Goal: Task Accomplishment & Management: Complete application form

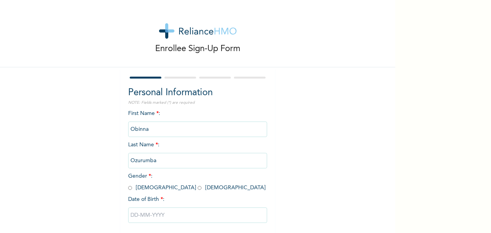
click at [128, 187] on input "radio" at bounding box center [130, 187] width 4 height 7
radio input "true"
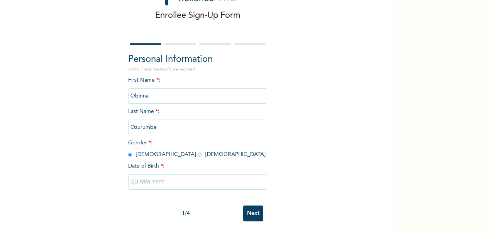
click at [159, 174] on input "text" at bounding box center [197, 181] width 139 height 15
select select "9"
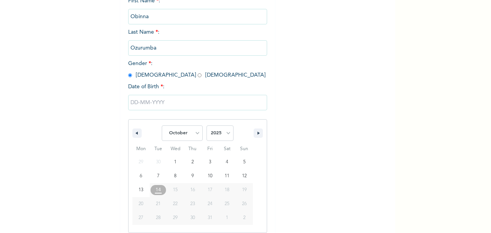
scroll to position [119, 0]
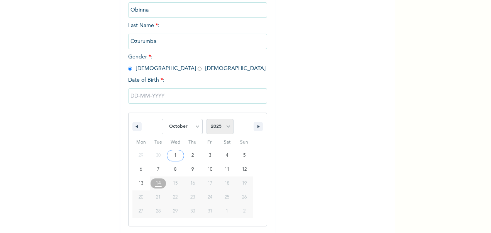
click at [228, 126] on select "2025 2024 2023 2022 2021 2020 2019 2018 2017 2016 2015 2014 2013 2012 2011 2010…" at bounding box center [220, 126] width 27 height 15
select select "1993"
click at [207, 119] on select "2025 2024 2023 2022 2021 2020 2019 2018 2017 2016 2015 2014 2013 2012 2011 2010…" at bounding box center [220, 126] width 27 height 15
type input "[DATE]"
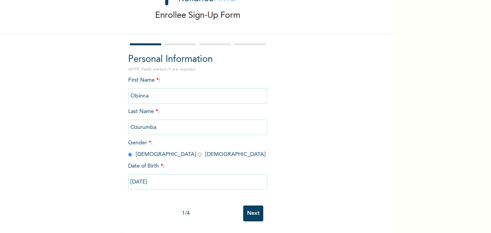
click at [250, 209] on input "Next" at bounding box center [253, 213] width 20 height 16
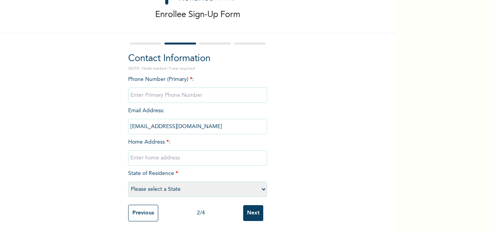
click at [146, 90] on input "phone" at bounding box center [197, 94] width 139 height 15
type input "09036046019"
click at [149, 152] on input "text" at bounding box center [197, 157] width 139 height 15
type input "[STREET_ADDRESS]"
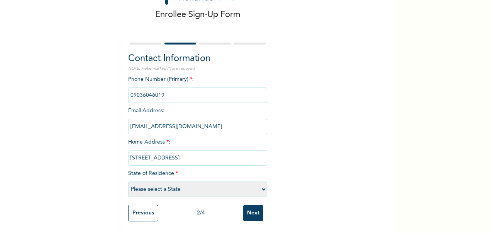
click at [221, 182] on select "Please select a State [PERSON_NAME] (FCT) [PERSON_NAME] Ibom [GEOGRAPHIC_DATA] …" at bounding box center [197, 188] width 139 height 15
select select "25"
click at [128, 181] on select "Please select a State [PERSON_NAME] (FCT) [PERSON_NAME] Ibom [GEOGRAPHIC_DATA] …" at bounding box center [197, 188] width 139 height 15
click at [253, 205] on input "Next" at bounding box center [253, 213] width 20 height 16
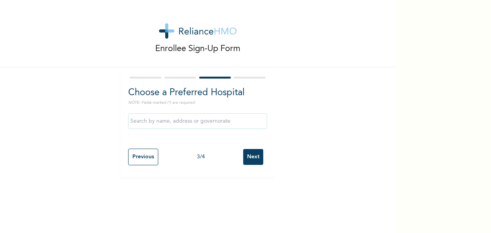
scroll to position [0, 0]
click at [151, 122] on input "text" at bounding box center [197, 120] width 139 height 15
type input "[GEOGRAPHIC_DATA]"
click at [256, 158] on input "Next" at bounding box center [253, 157] width 20 height 16
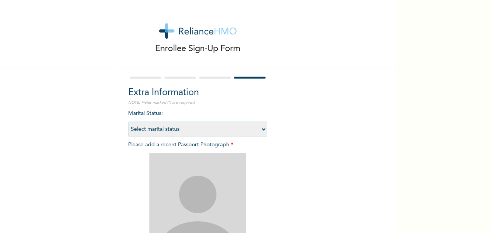
click at [189, 129] on select "Select marital status [DEMOGRAPHIC_DATA] Married [DEMOGRAPHIC_DATA] Widow/[DEMO…" at bounding box center [197, 128] width 139 height 15
select select "2"
click at [128, 121] on select "Select marital status [DEMOGRAPHIC_DATA] Married [DEMOGRAPHIC_DATA] Widow/[DEMO…" at bounding box center [197, 128] width 139 height 15
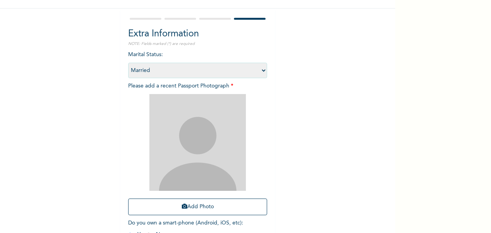
scroll to position [77, 0]
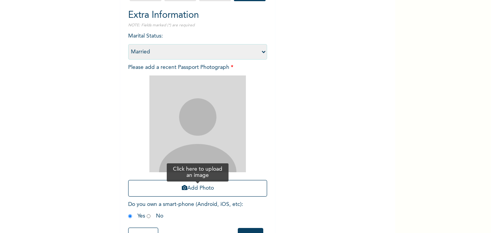
click at [233, 187] on button "Add Photo" at bounding box center [197, 188] width 139 height 17
click at [213, 188] on button "Add Photo" at bounding box center [197, 188] width 139 height 17
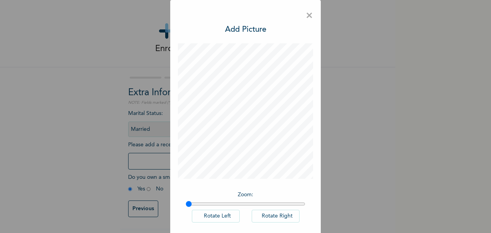
drag, startPoint x: 392, startPoint y: 115, endPoint x: 391, endPoint y: 137, distance: 22.0
click at [391, 137] on div "× Add Picture Zoom : Rotate Left Rotate Right DONE" at bounding box center [245, 116] width 491 height 233
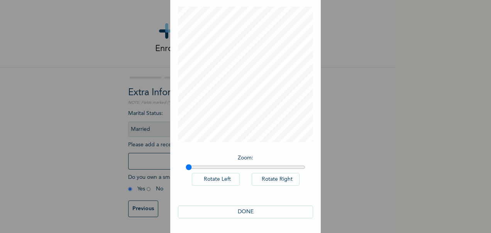
click at [249, 212] on button "DONE" at bounding box center [245, 211] width 135 height 13
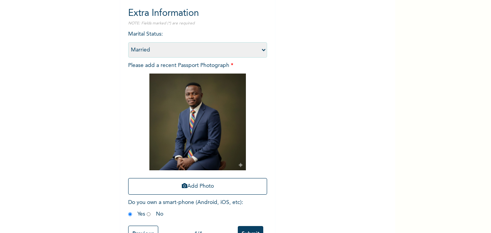
scroll to position [107, 0]
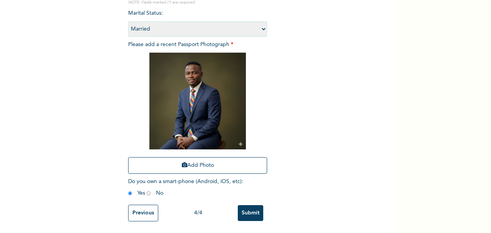
click at [255, 205] on input "Submit" at bounding box center [250, 213] width 25 height 16
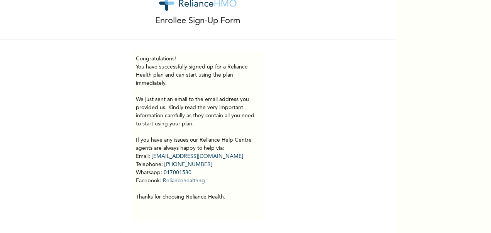
scroll to position [0, 0]
